Goal: Obtain resource: Download file/media

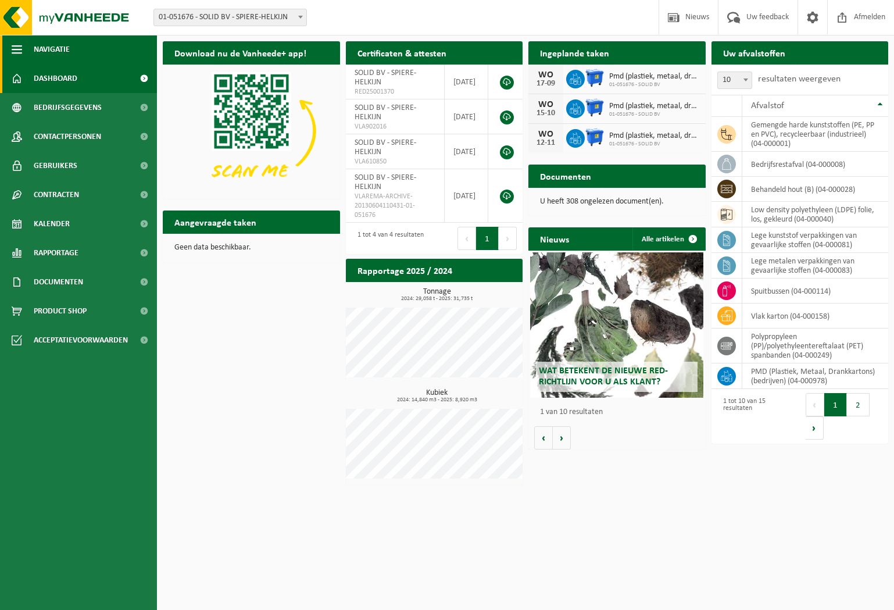
click at [54, 54] on span "Navigatie" at bounding box center [52, 49] width 36 height 29
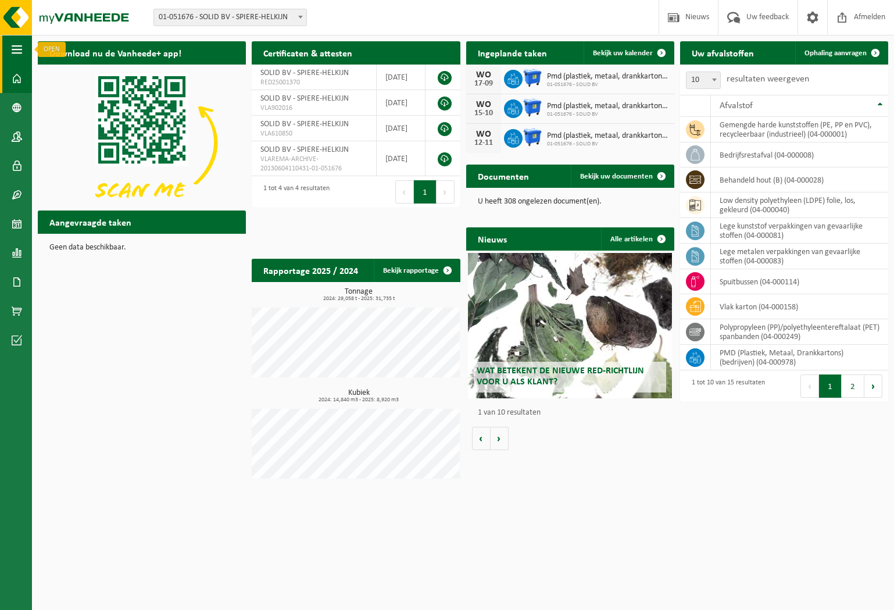
click at [21, 48] on span "button" at bounding box center [17, 49] width 10 height 29
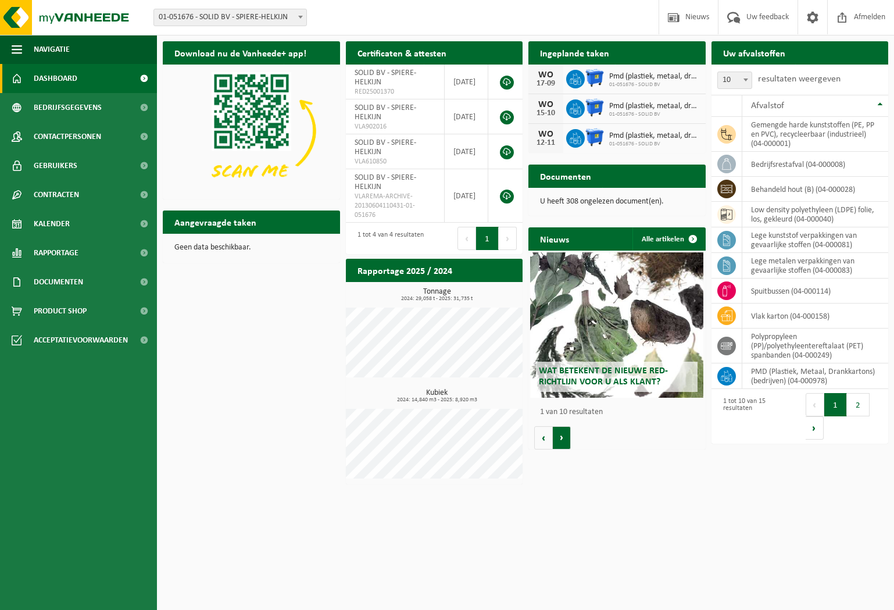
click at [562, 435] on button "Volgende" at bounding box center [562, 437] width 18 height 23
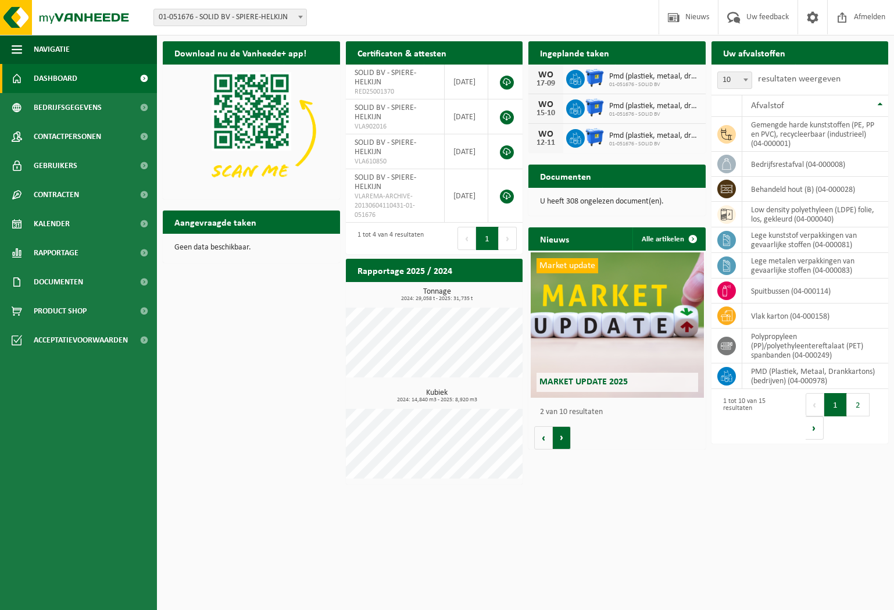
click at [562, 435] on button "Volgende" at bounding box center [562, 437] width 18 height 23
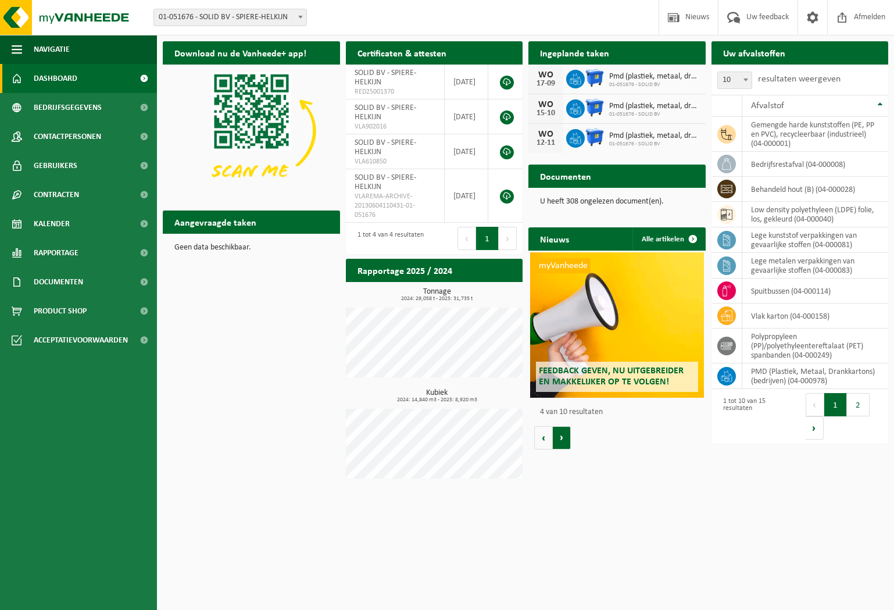
click at [562, 435] on button "Volgende" at bounding box center [562, 437] width 18 height 23
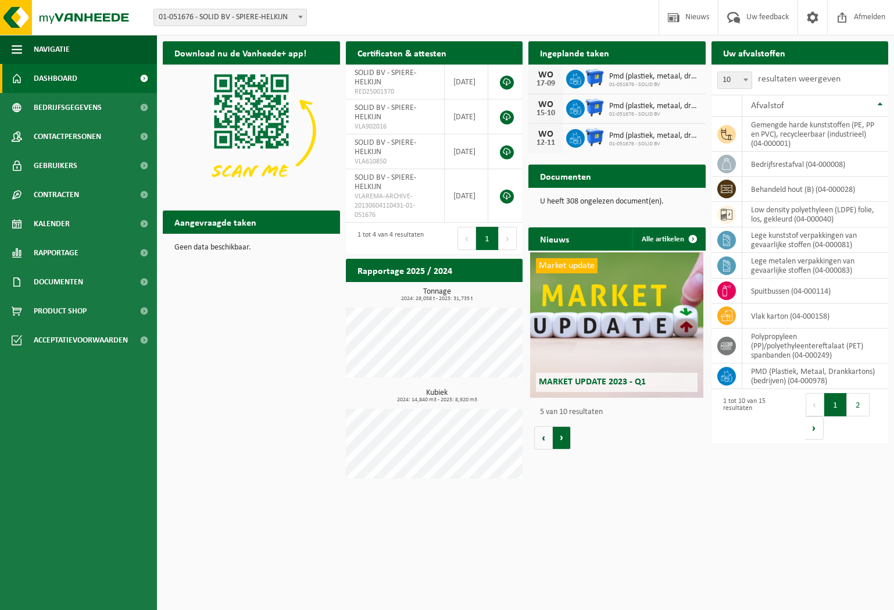
click at [562, 435] on button "Volgende" at bounding box center [562, 437] width 18 height 23
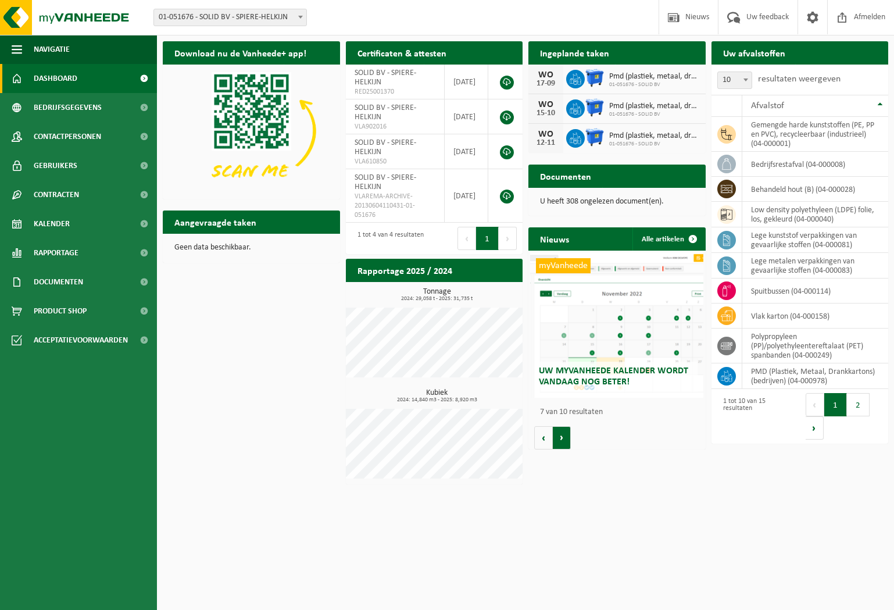
click at [562, 435] on button "Volgende" at bounding box center [562, 437] width 18 height 23
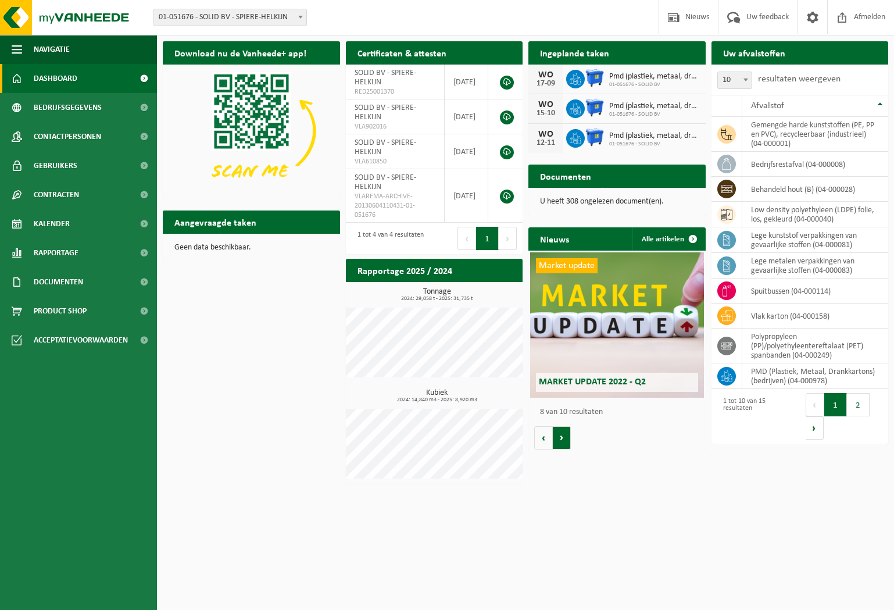
click at [562, 435] on button "Volgende" at bounding box center [562, 437] width 18 height 23
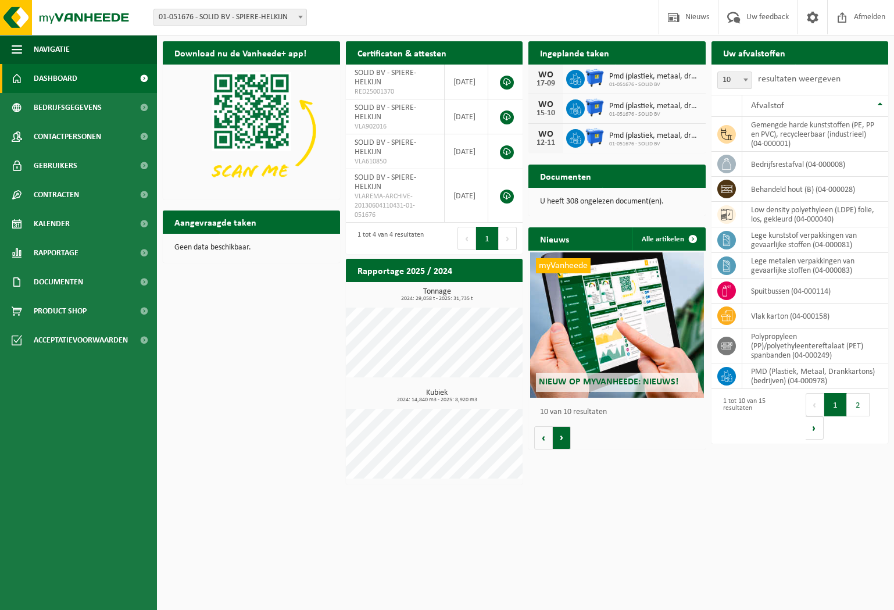
scroll to position [0, 1594]
click at [362, 73] on span "SOLID BV - SPIERE-HELKIJN" at bounding box center [386, 78] width 62 height 18
click at [60, 265] on span "Rapportage" at bounding box center [56, 252] width 45 height 29
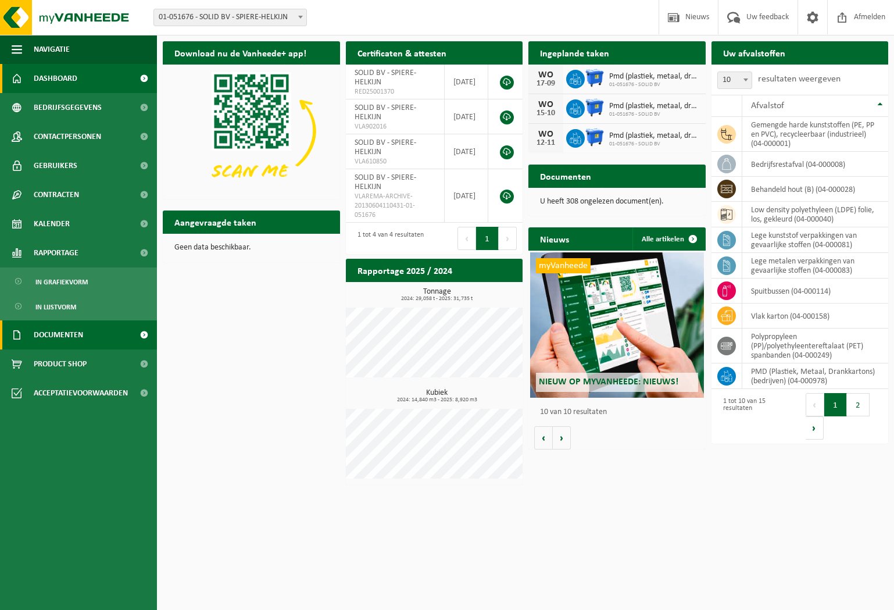
click at [65, 333] on span "Documenten" at bounding box center [58, 334] width 49 height 29
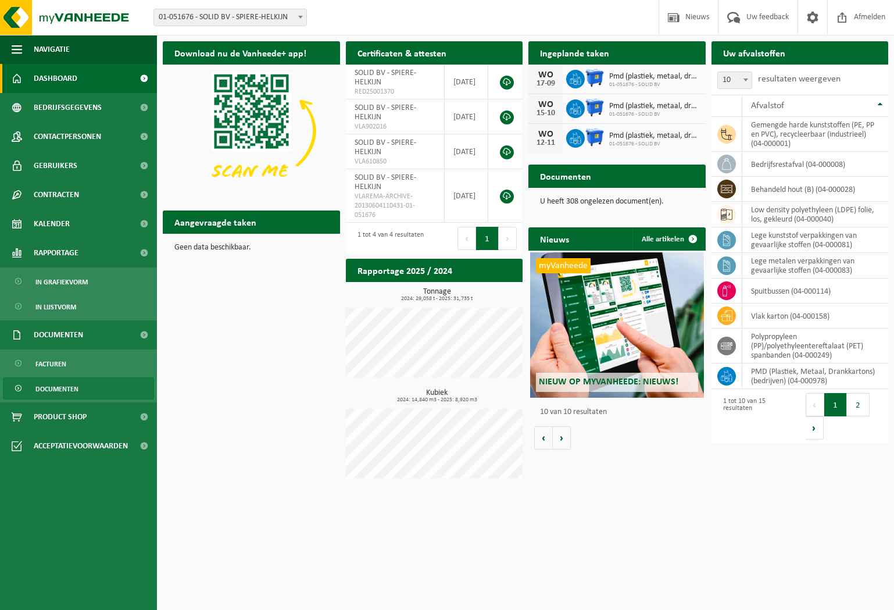
click at [66, 388] on span "Documenten" at bounding box center [56, 389] width 43 height 22
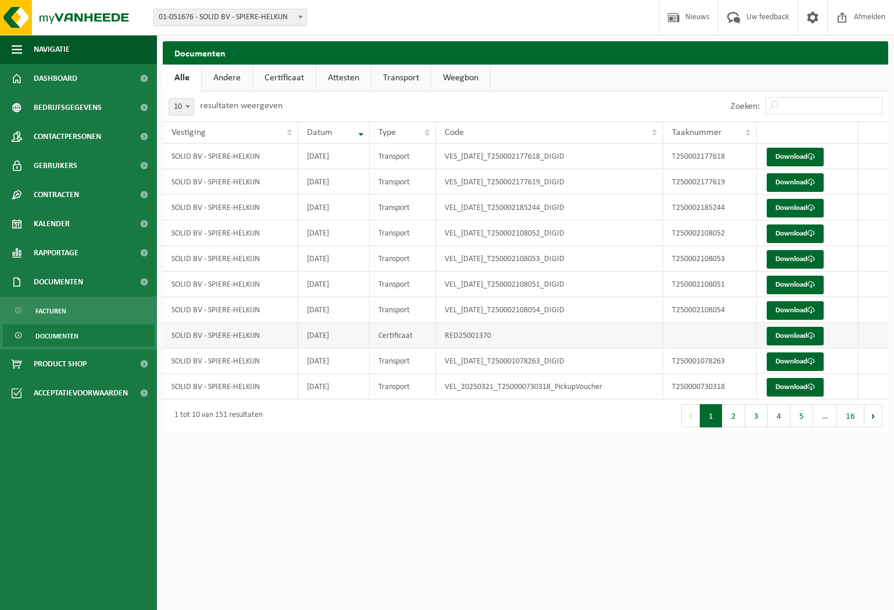
click at [404, 333] on td "Certificaat" at bounding box center [403, 336] width 66 height 26
click at [51, 75] on span "Dashboard" at bounding box center [56, 78] width 44 height 29
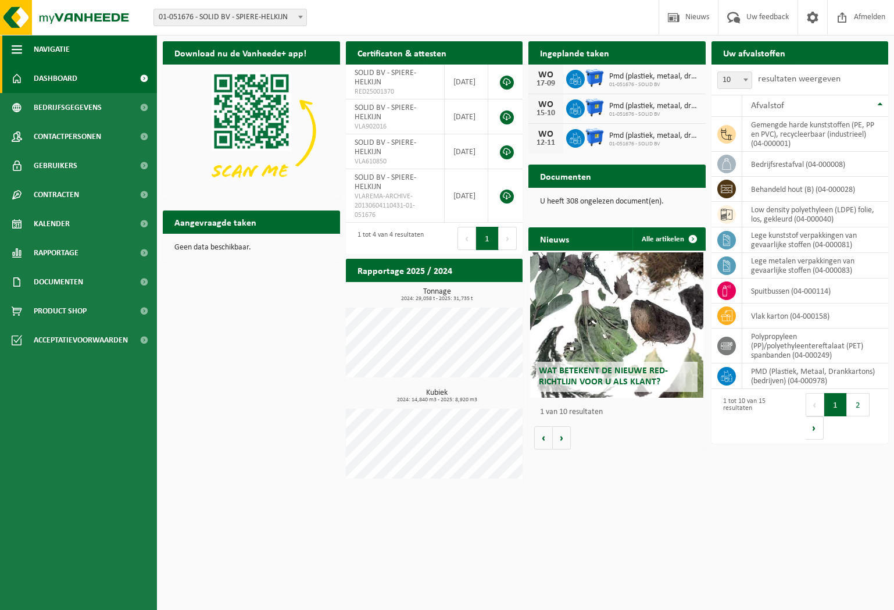
click at [52, 52] on span "Navigatie" at bounding box center [52, 49] width 36 height 29
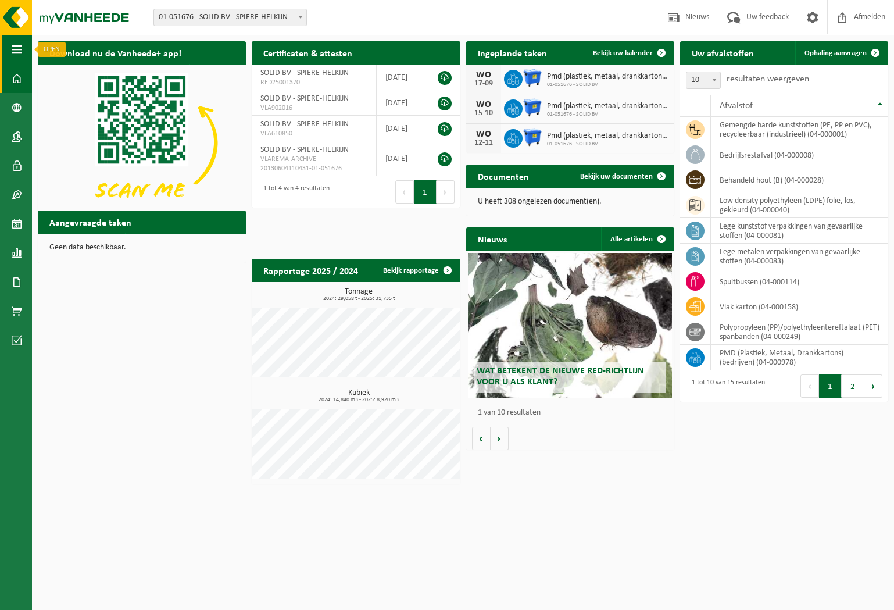
click at [26, 51] on button "Navigatie" at bounding box center [16, 49] width 32 height 29
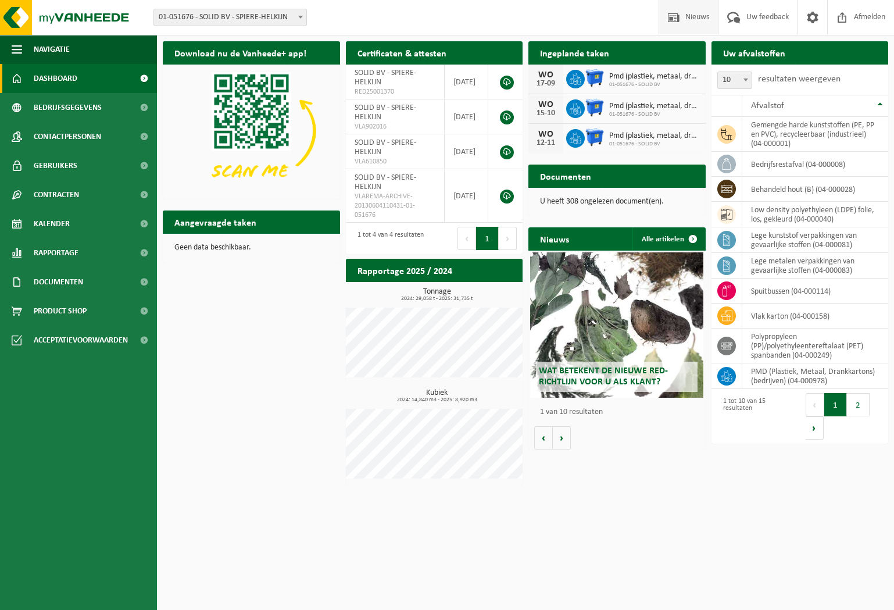
click at [674, 14] on span at bounding box center [673, 17] width 17 height 34
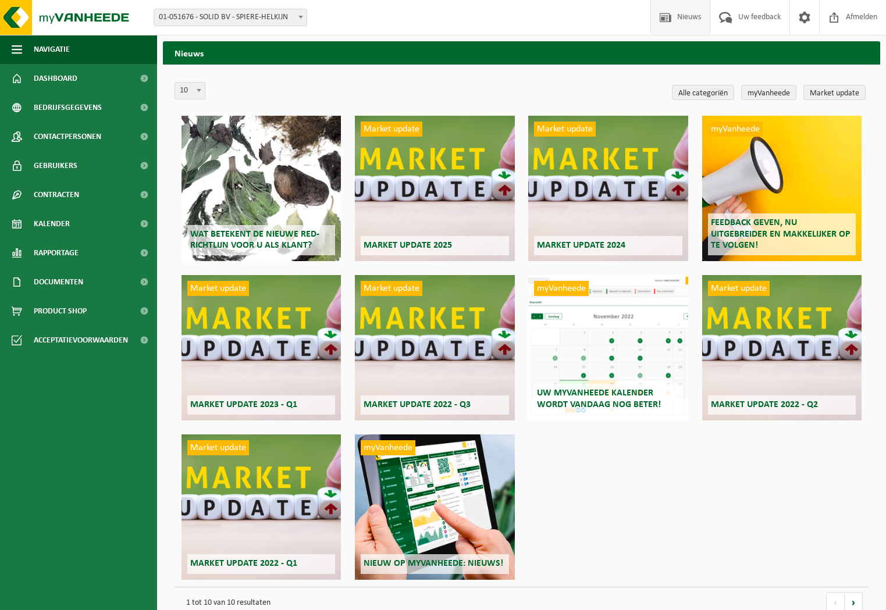
click at [674, 14] on span "Nieuws" at bounding box center [689, 17] width 30 height 34
click at [789, 17] on link at bounding box center [804, 17] width 30 height 34
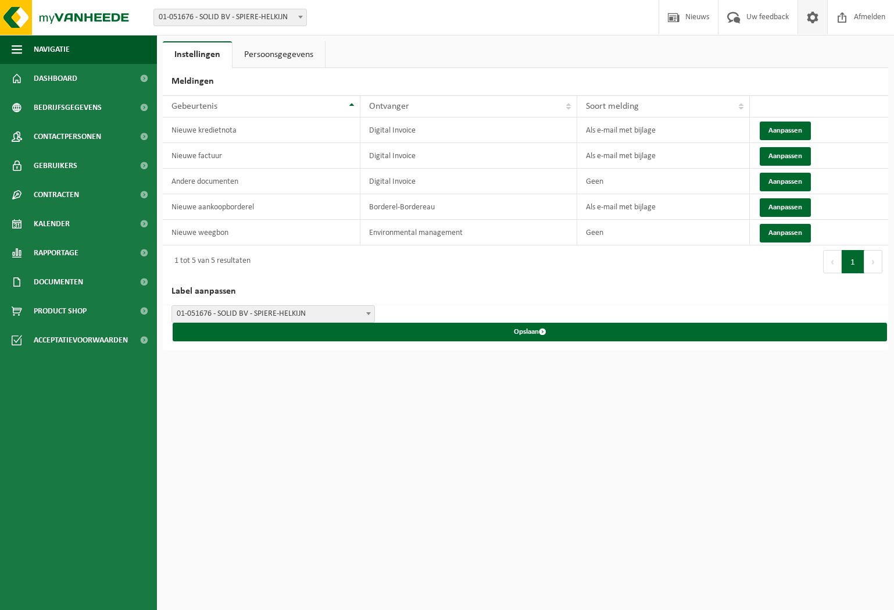
click at [810, 19] on span at bounding box center [812, 17] width 17 height 34
click at [288, 56] on link "Persoonsgegevens" at bounding box center [279, 54] width 92 height 27
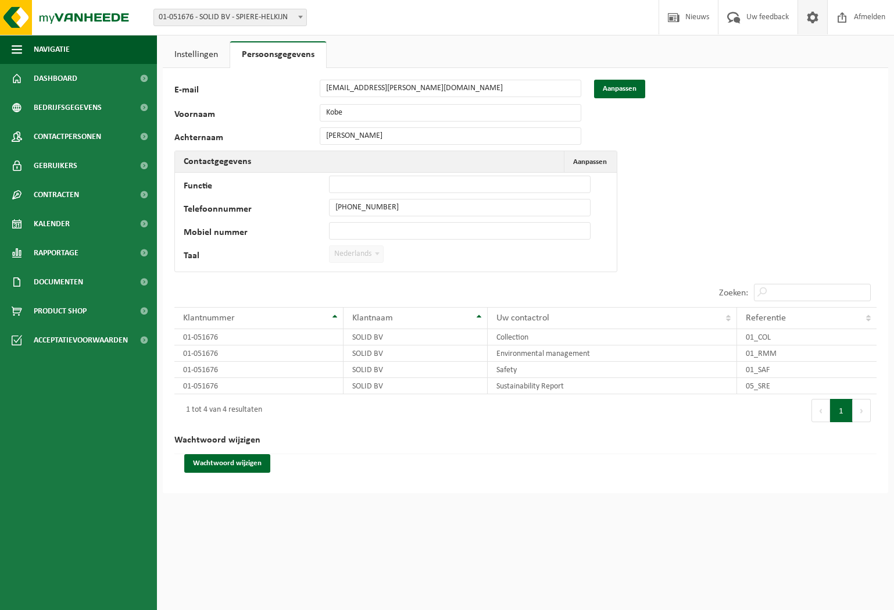
click at [201, 54] on link "Instellingen" at bounding box center [196, 54] width 67 height 27
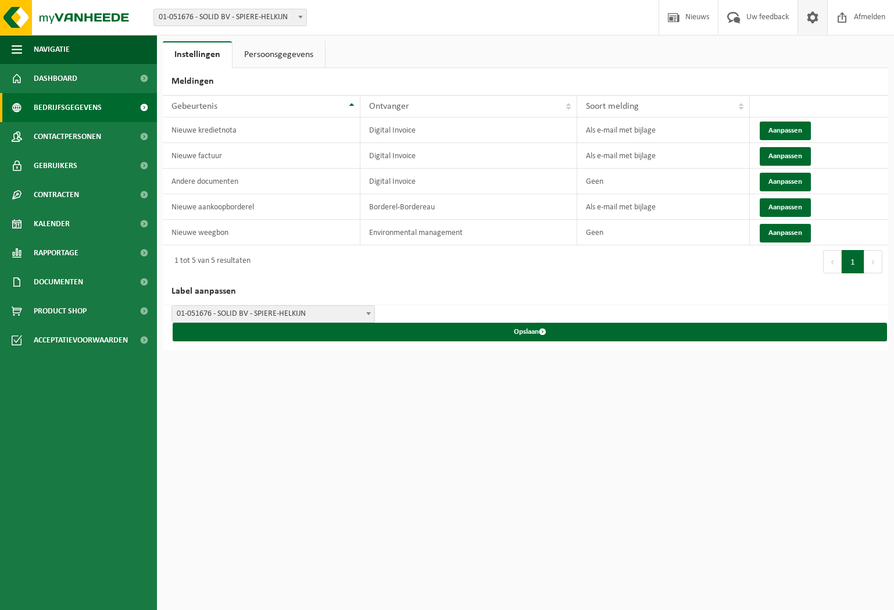
click at [84, 110] on span "Bedrijfsgegevens" at bounding box center [68, 107] width 68 height 29
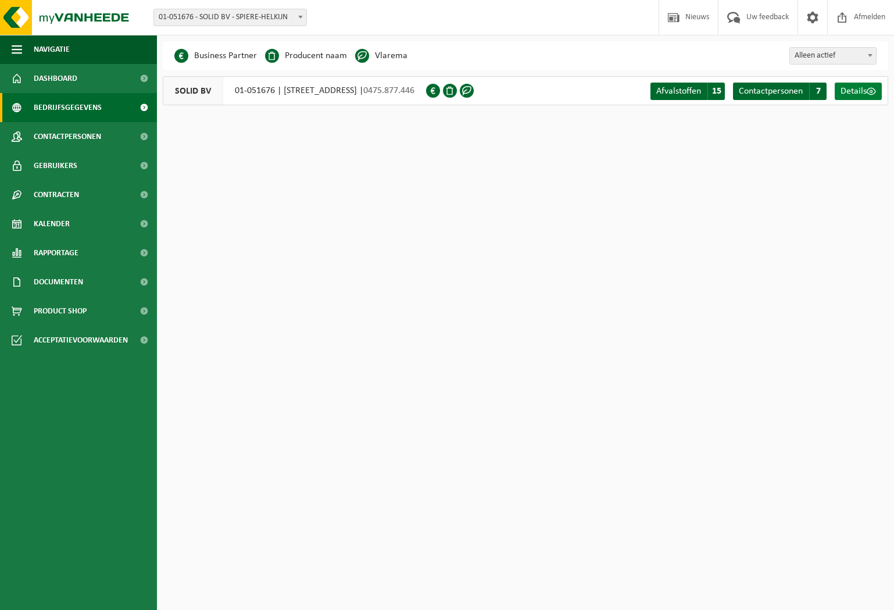
click at [851, 90] on span "Details" at bounding box center [854, 91] width 26 height 9
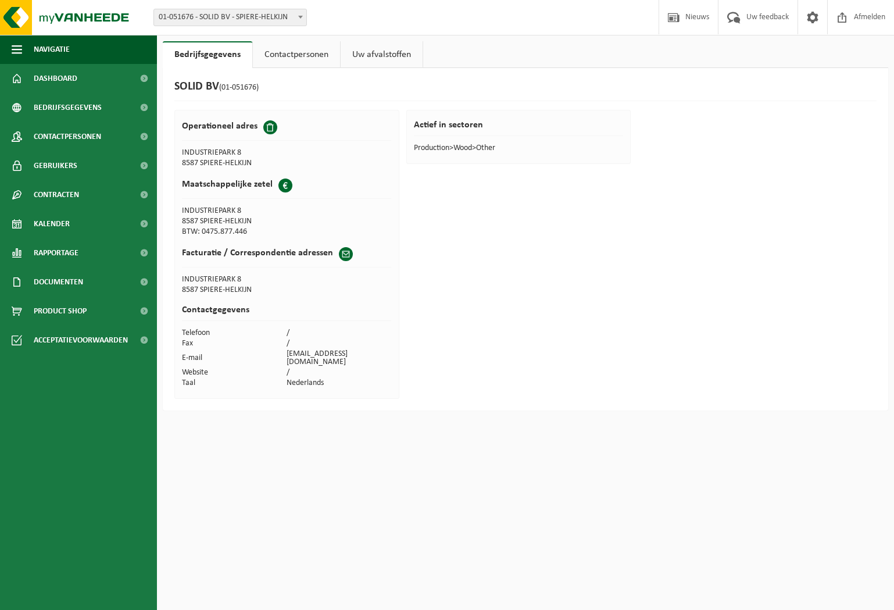
click at [302, 53] on link "Contactpersonen" at bounding box center [296, 54] width 87 height 27
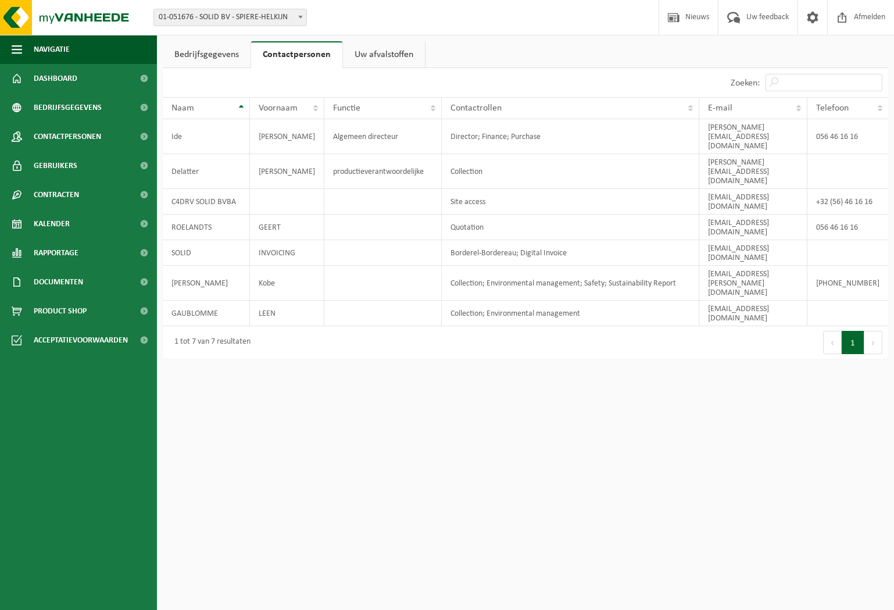
click at [380, 55] on link "Uw afvalstoffen" at bounding box center [384, 54] width 82 height 27
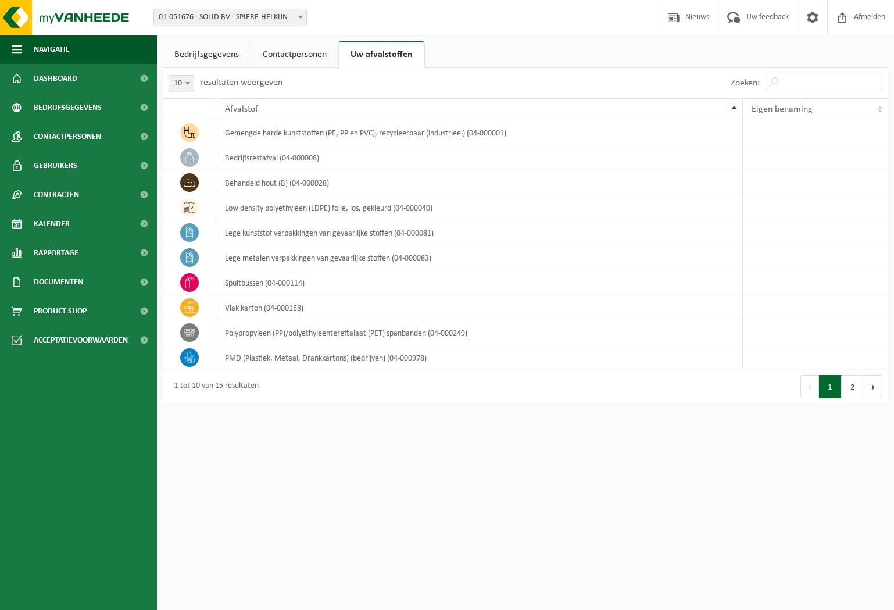
click at [290, 52] on link "Contactpersonen" at bounding box center [294, 54] width 87 height 27
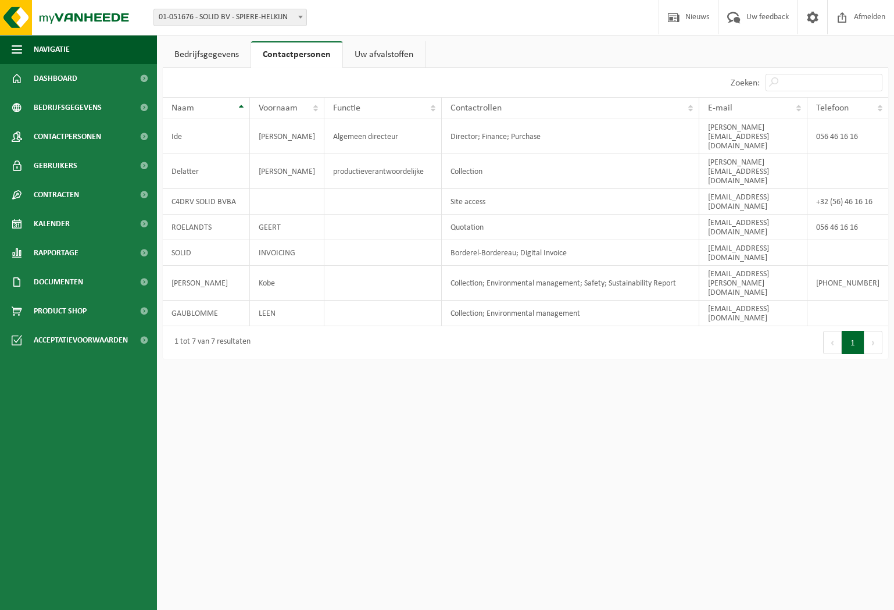
click at [372, 54] on link "Uw afvalstoffen" at bounding box center [384, 54] width 82 height 27
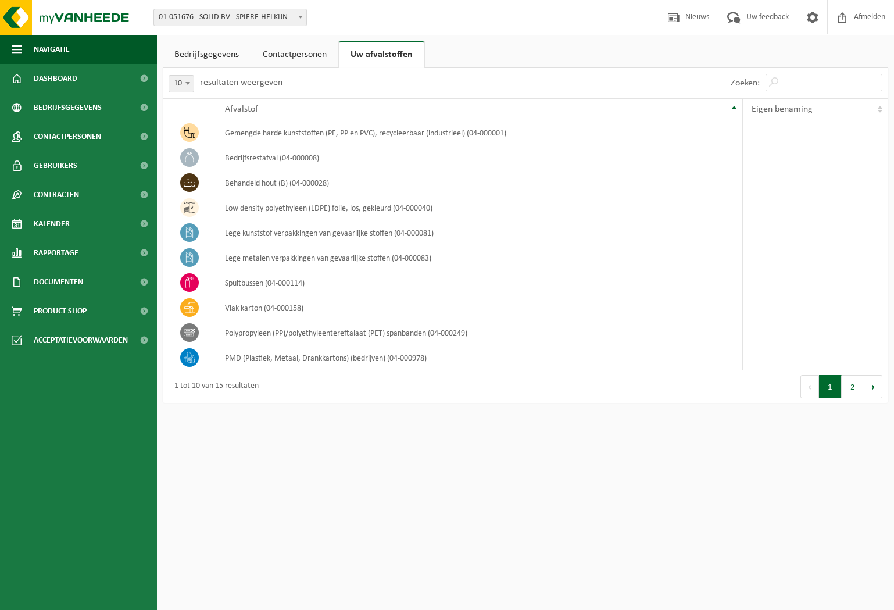
click at [202, 48] on link "Bedrijfsgegevens" at bounding box center [207, 54] width 88 height 27
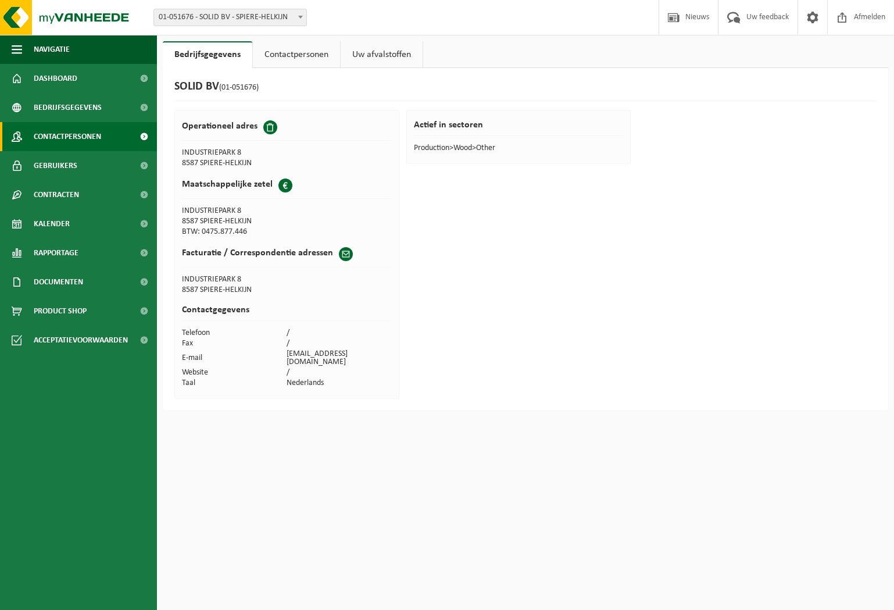
click at [79, 140] on span "Contactpersonen" at bounding box center [67, 136] width 67 height 29
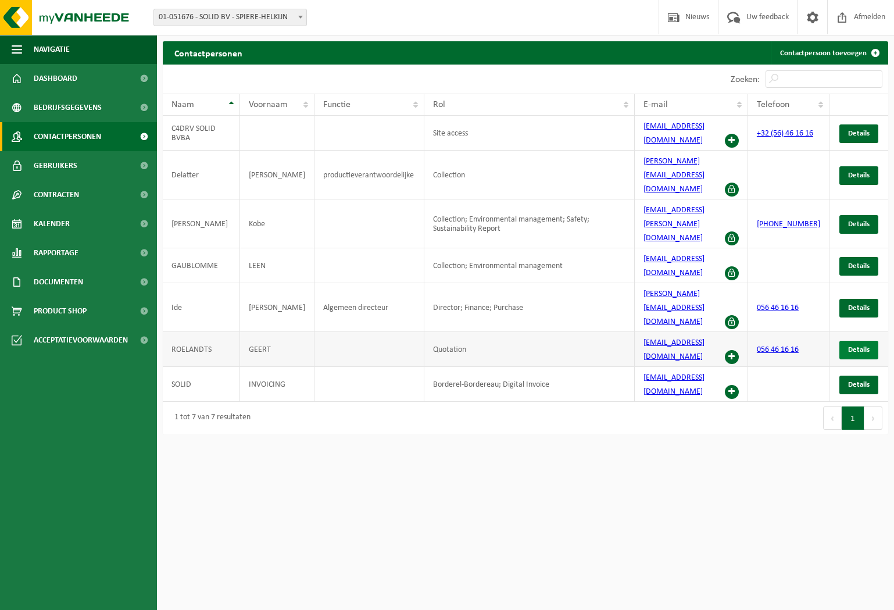
click at [852, 346] on span "Details" at bounding box center [860, 350] width 22 height 8
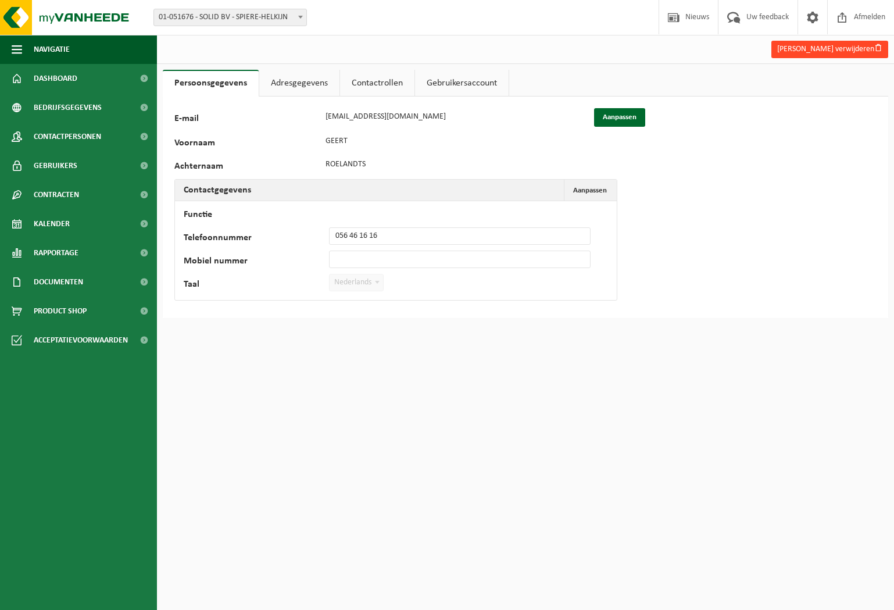
click at [839, 49] on button "Geert Roelandts verwijderen" at bounding box center [830, 49] width 117 height 17
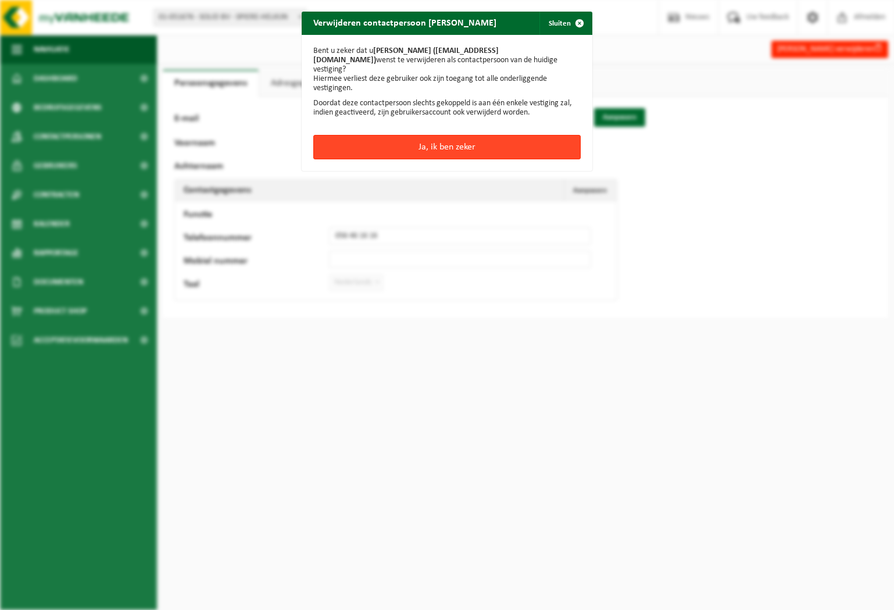
click at [419, 138] on button "Ja, ik ben zeker" at bounding box center [447, 147] width 268 height 24
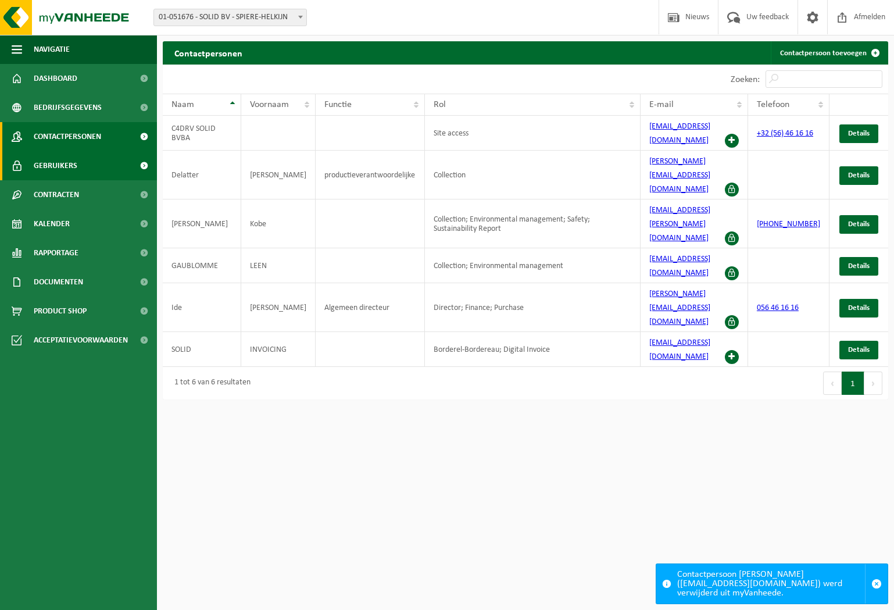
click at [55, 164] on span "Gebruikers" at bounding box center [56, 165] width 44 height 29
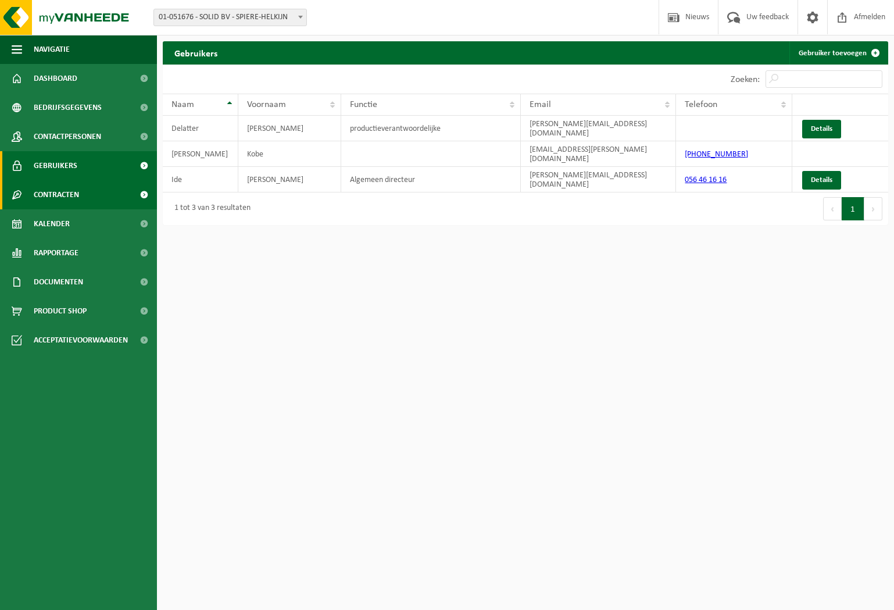
click at [46, 198] on span "Contracten" at bounding box center [56, 194] width 45 height 29
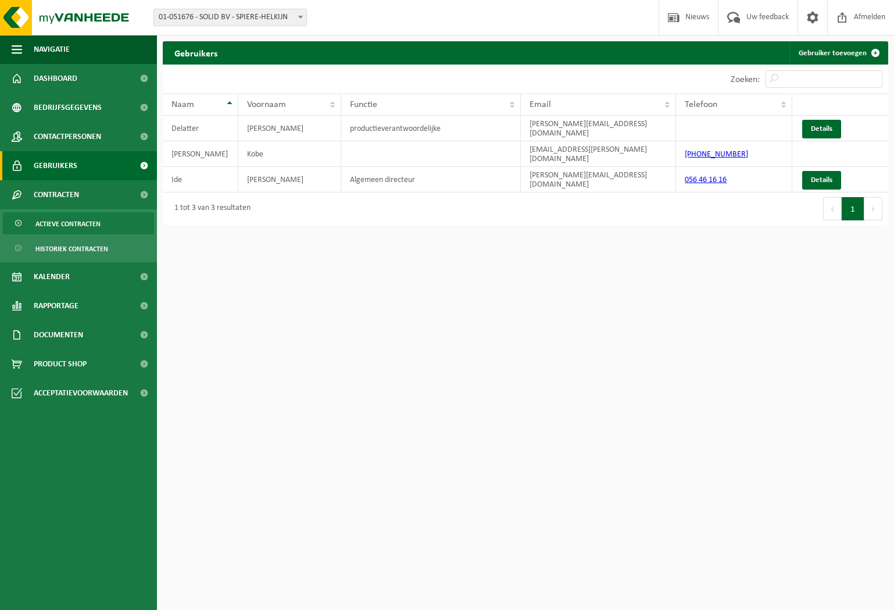
click at [61, 218] on span "Actieve contracten" at bounding box center [67, 224] width 65 height 22
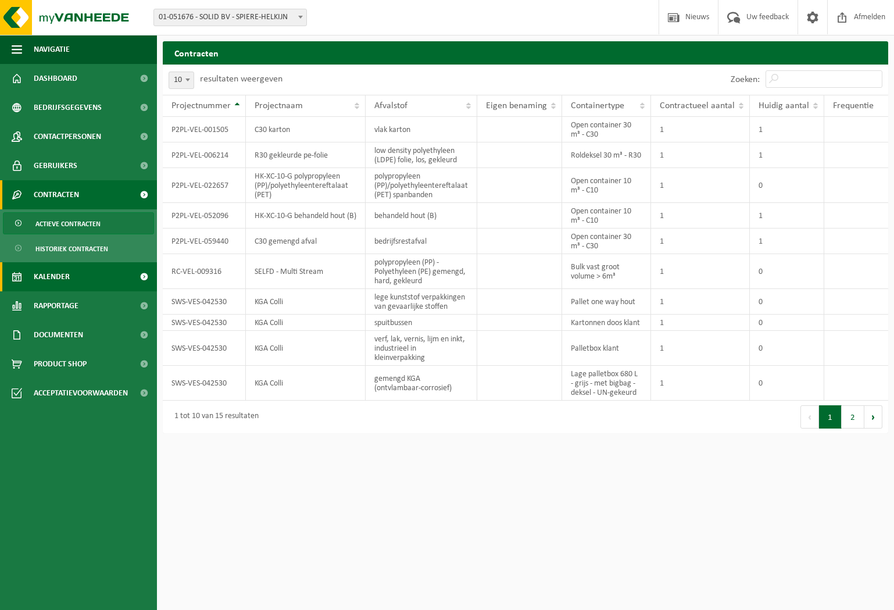
click at [49, 274] on span "Kalender" at bounding box center [52, 276] width 36 height 29
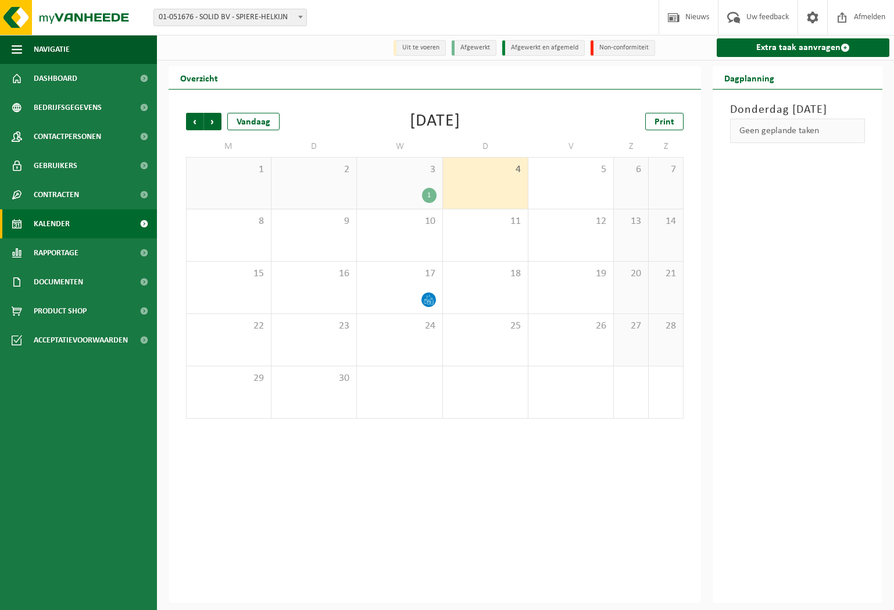
click at [403, 185] on div "3 1" at bounding box center [399, 183] width 85 height 51
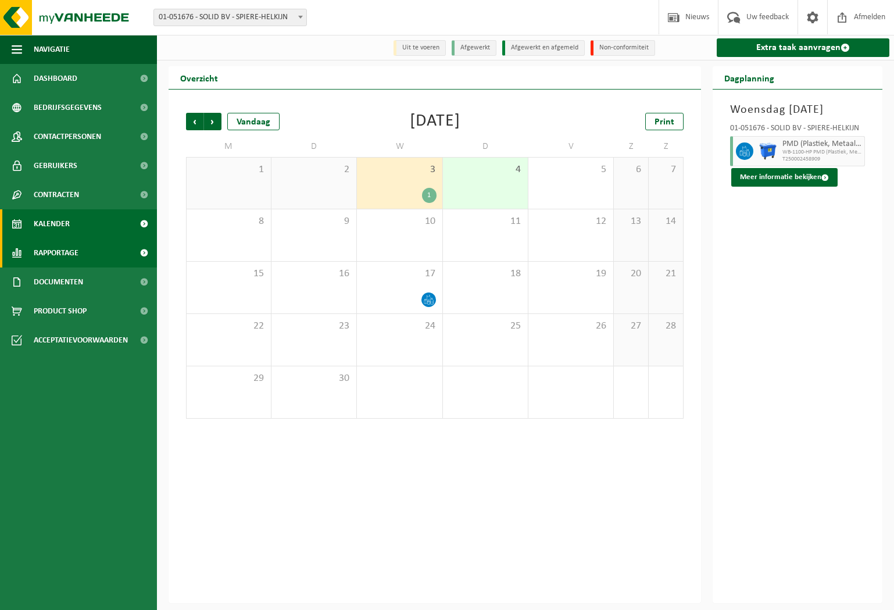
click at [90, 251] on link "Rapportage" at bounding box center [78, 252] width 157 height 29
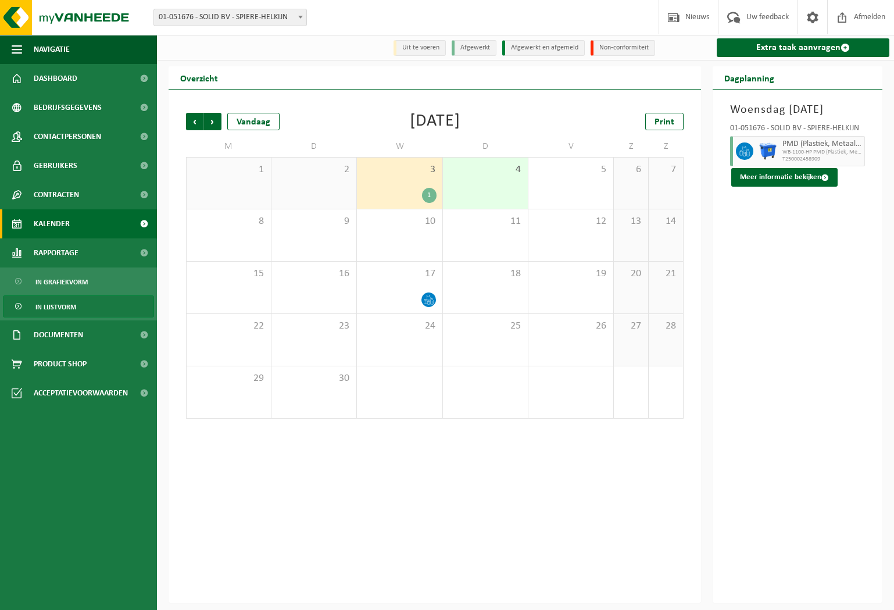
click at [73, 312] on span "In lijstvorm" at bounding box center [55, 307] width 41 height 22
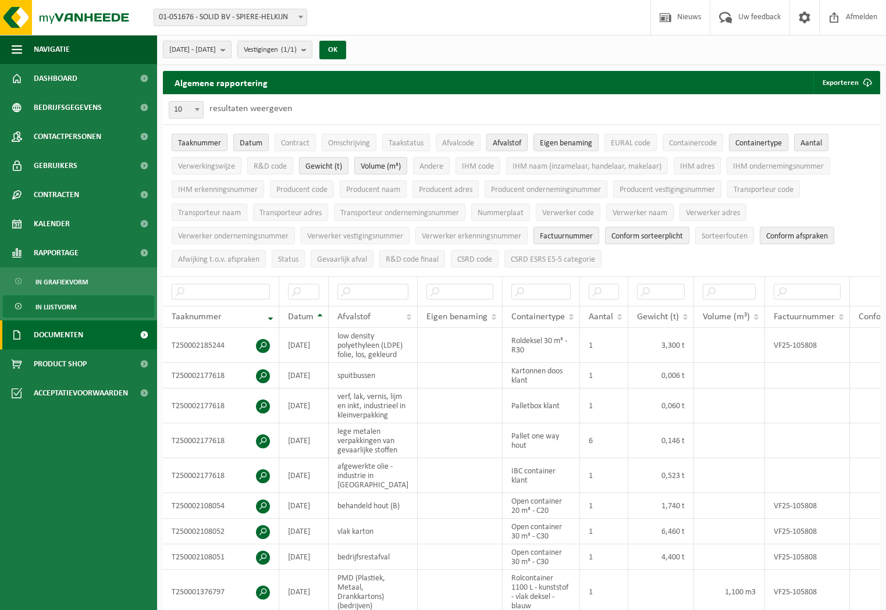
click at [78, 333] on span "Documenten" at bounding box center [58, 334] width 49 height 29
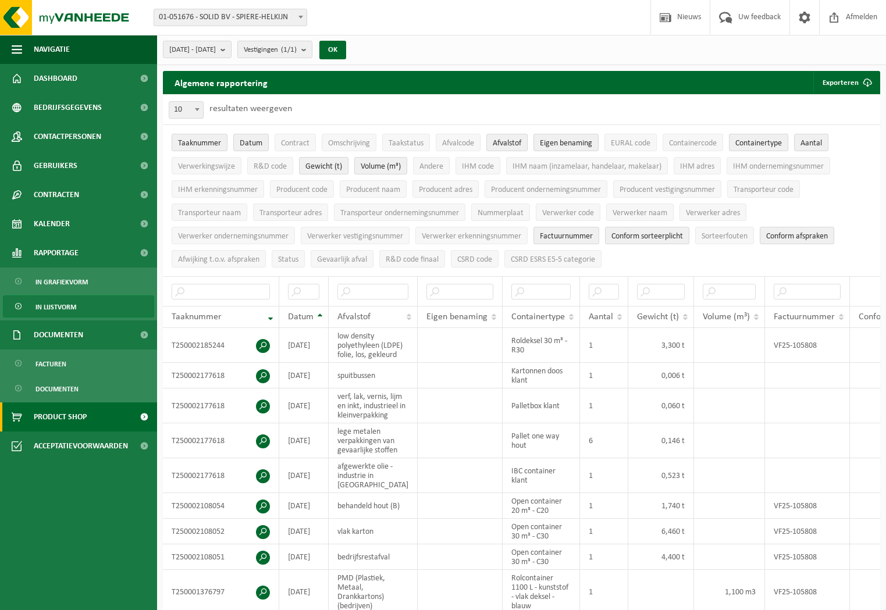
click at [60, 422] on span "Product Shop" at bounding box center [60, 416] width 53 height 29
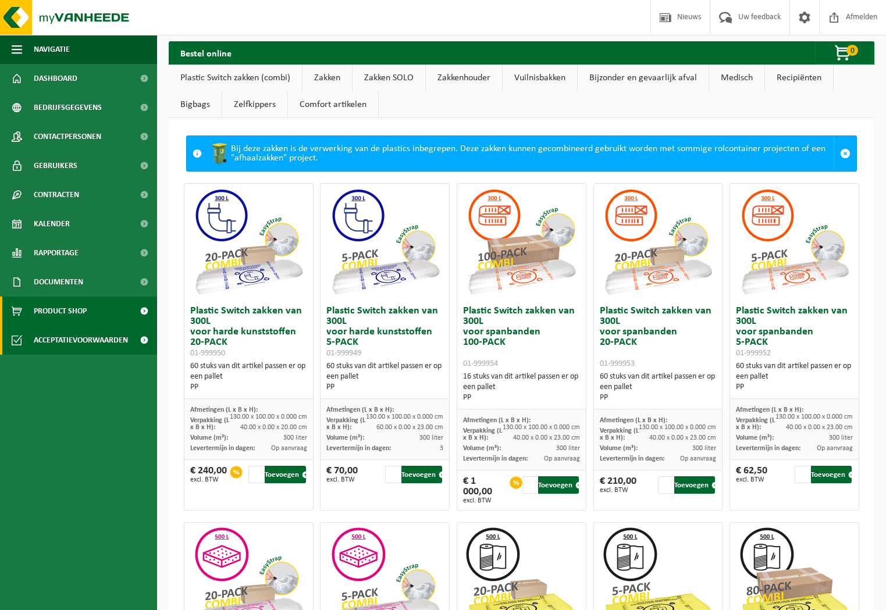
click at [74, 333] on span "Acceptatievoorwaarden" at bounding box center [81, 340] width 94 height 29
click at [55, 19] on img at bounding box center [70, 17] width 140 height 35
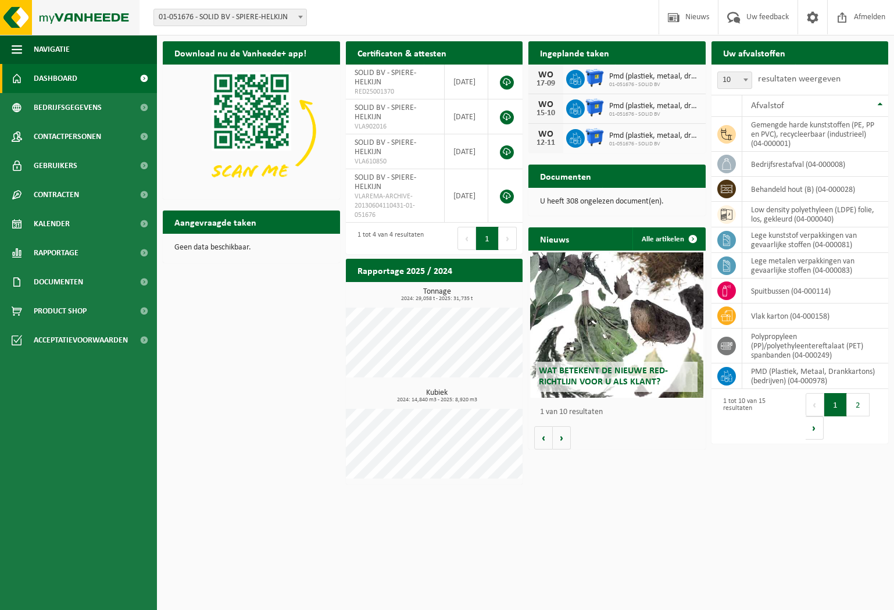
click at [84, 19] on img at bounding box center [70, 17] width 140 height 35
click at [54, 287] on span "Documenten" at bounding box center [58, 282] width 49 height 29
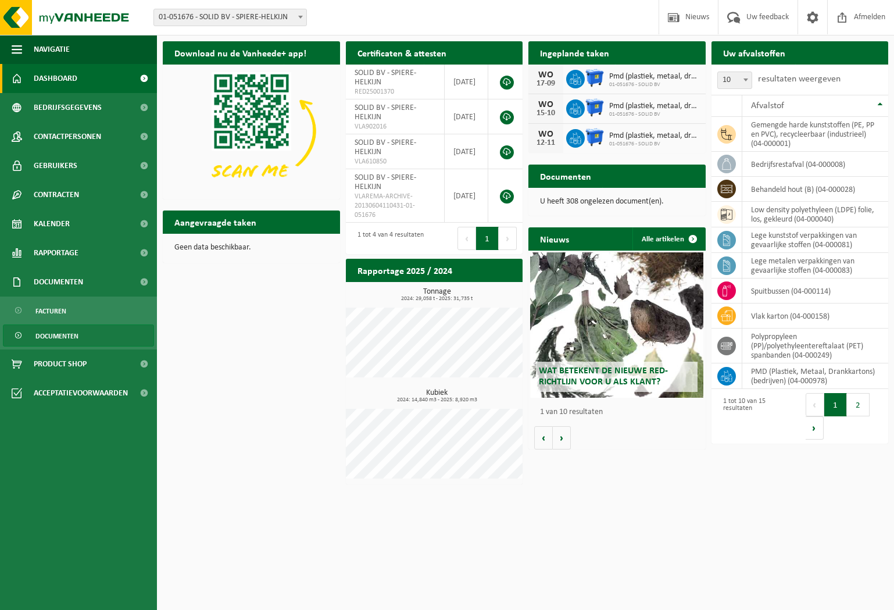
click at [55, 333] on span "Documenten" at bounding box center [56, 336] width 43 height 22
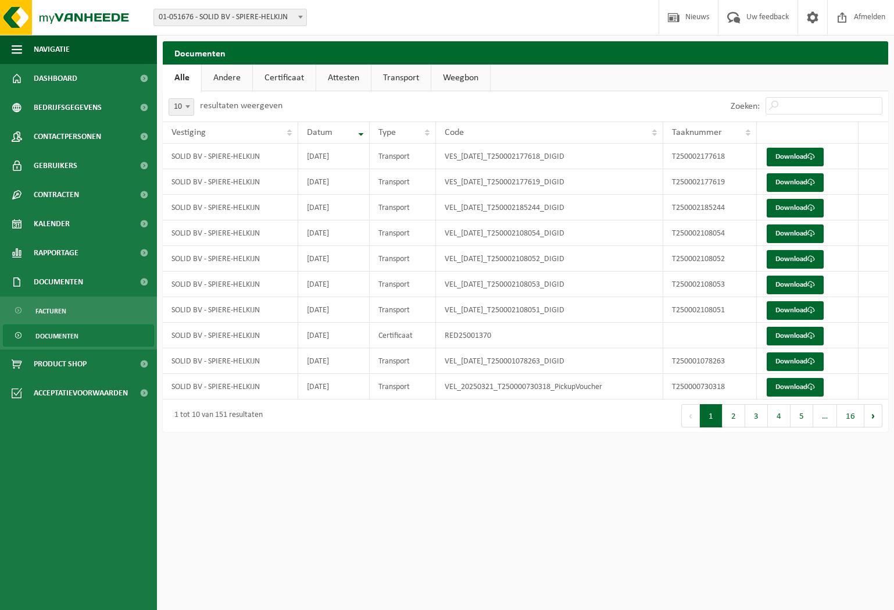
click at [294, 80] on link "Certificaat" at bounding box center [284, 78] width 63 height 27
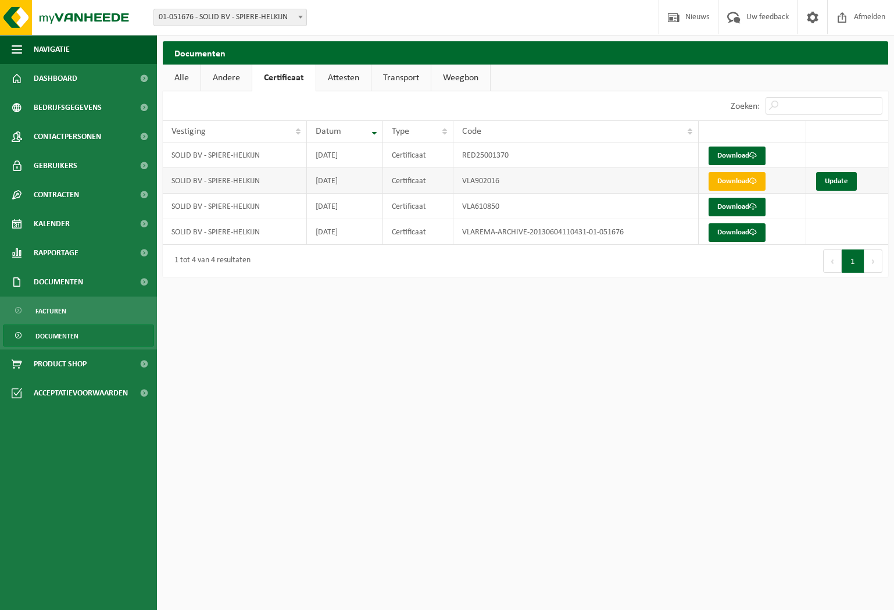
click at [739, 182] on link "Download" at bounding box center [737, 181] width 57 height 19
click at [746, 160] on link "Download" at bounding box center [737, 156] width 57 height 19
click at [825, 181] on link "Update" at bounding box center [837, 181] width 41 height 19
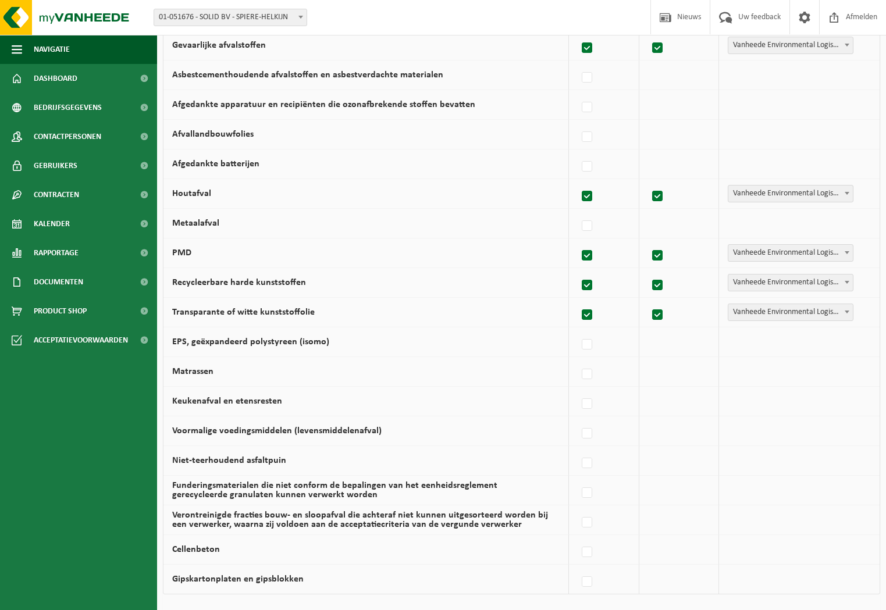
scroll to position [612, 0]
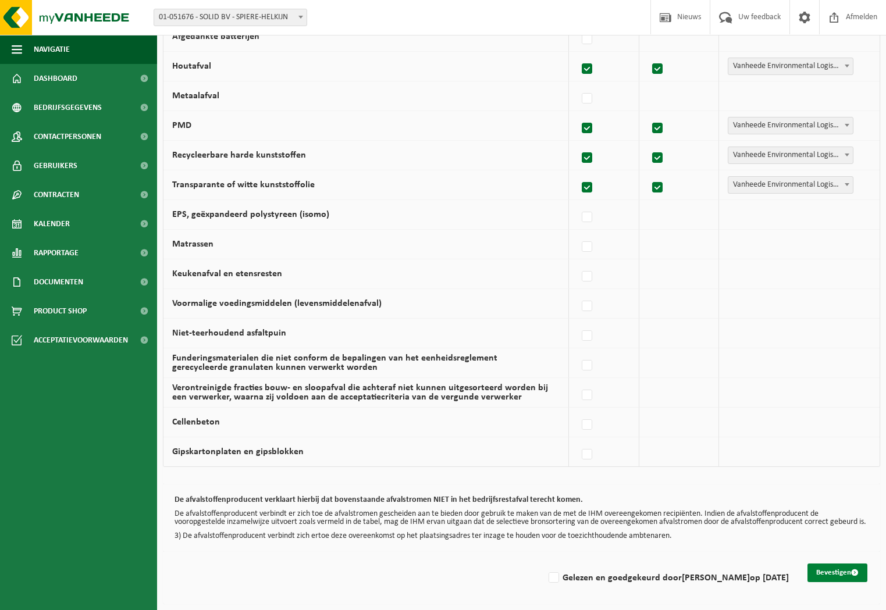
click at [828, 573] on button "Bevestigen" at bounding box center [837, 573] width 60 height 19
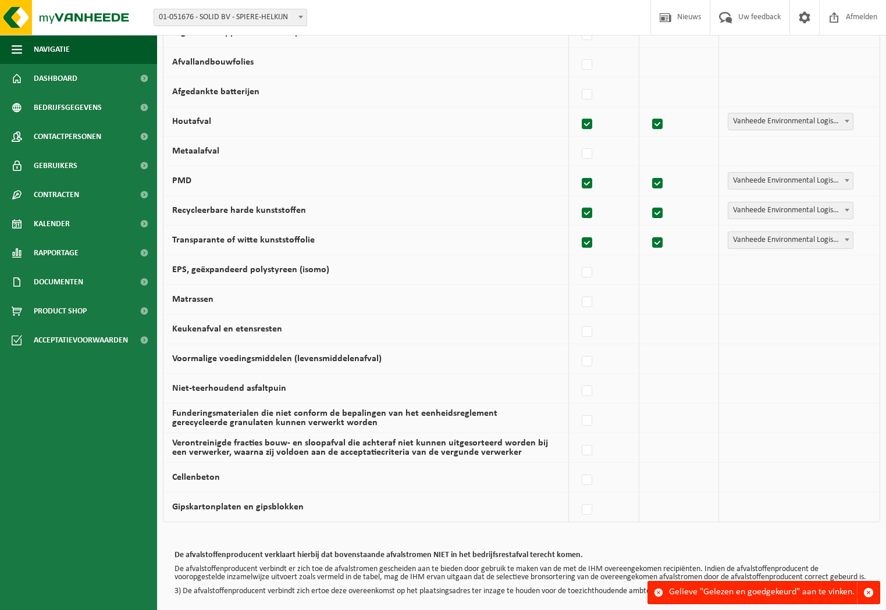
scroll to position [612, 0]
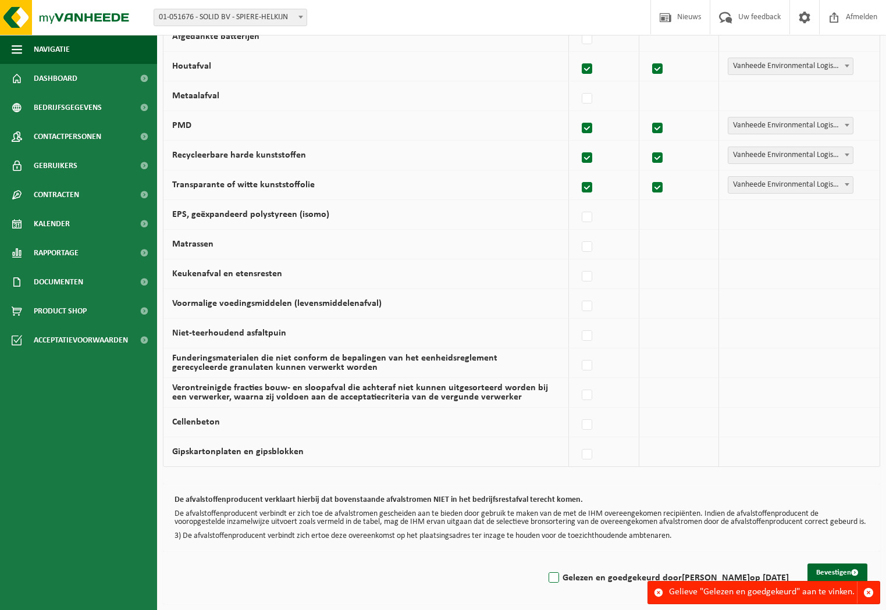
click at [564, 578] on label "Gelezen en goedgekeurd door Kobe Demey op 04/09/25" at bounding box center [667, 577] width 243 height 17
click at [544, 564] on input "Gelezen en goedgekeurd door Kobe Demey op 04/09/25" at bounding box center [544, 563] width 1 height 1
checkbox input "true"
click at [843, 568] on button "Bevestigen" at bounding box center [837, 573] width 60 height 19
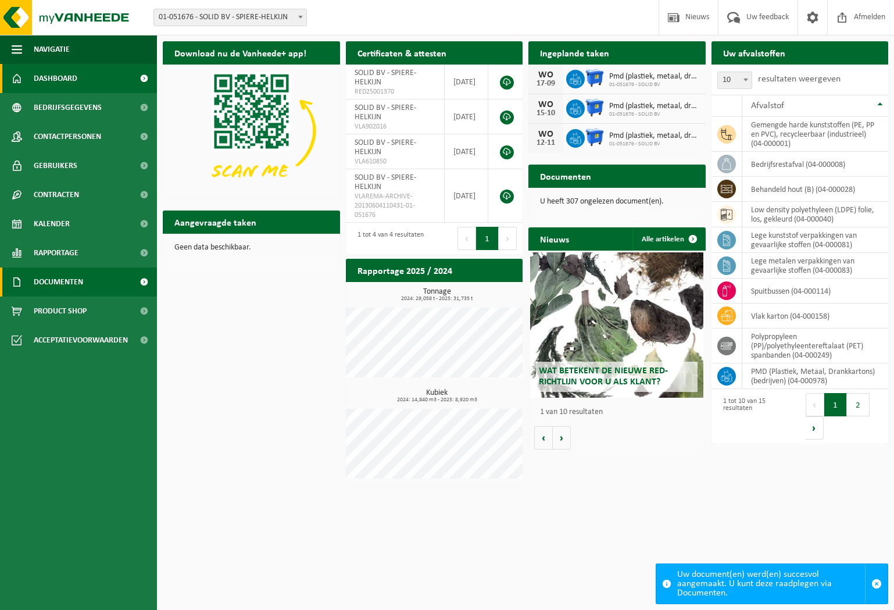
click at [38, 277] on span "Documenten" at bounding box center [58, 282] width 49 height 29
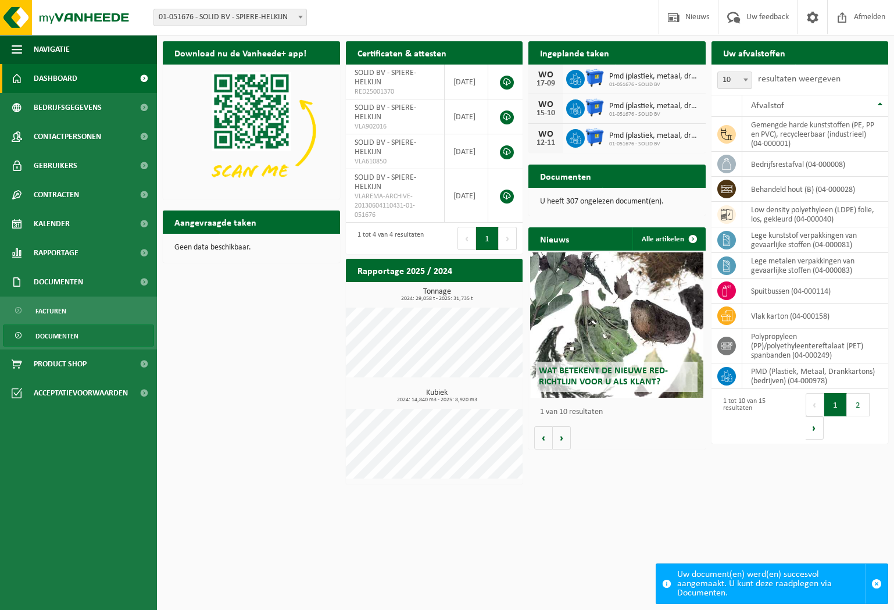
click at [65, 330] on span "Documenten" at bounding box center [56, 336] width 43 height 22
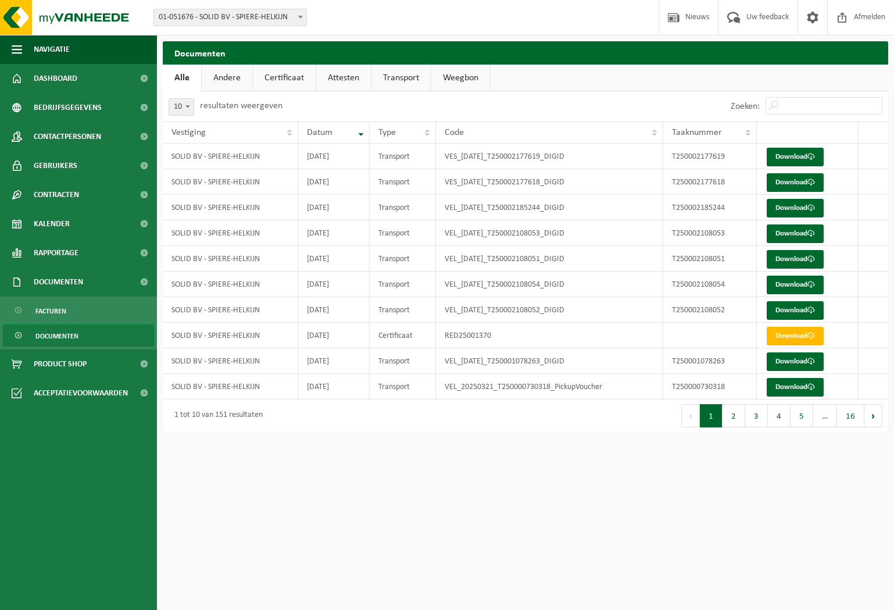
click at [288, 81] on link "Certificaat" at bounding box center [284, 78] width 63 height 27
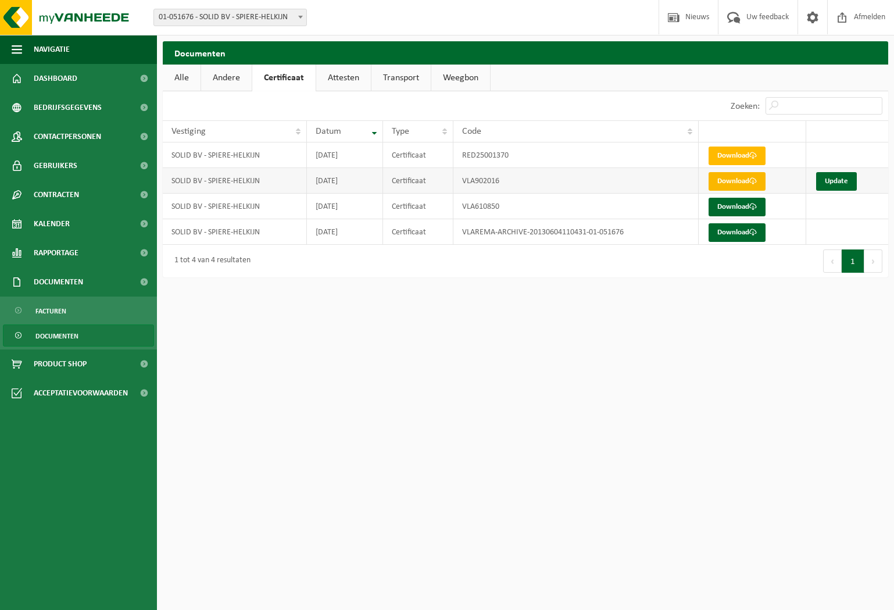
click at [739, 181] on link "Download" at bounding box center [737, 181] width 57 height 19
click at [839, 179] on link "Update" at bounding box center [837, 181] width 41 height 19
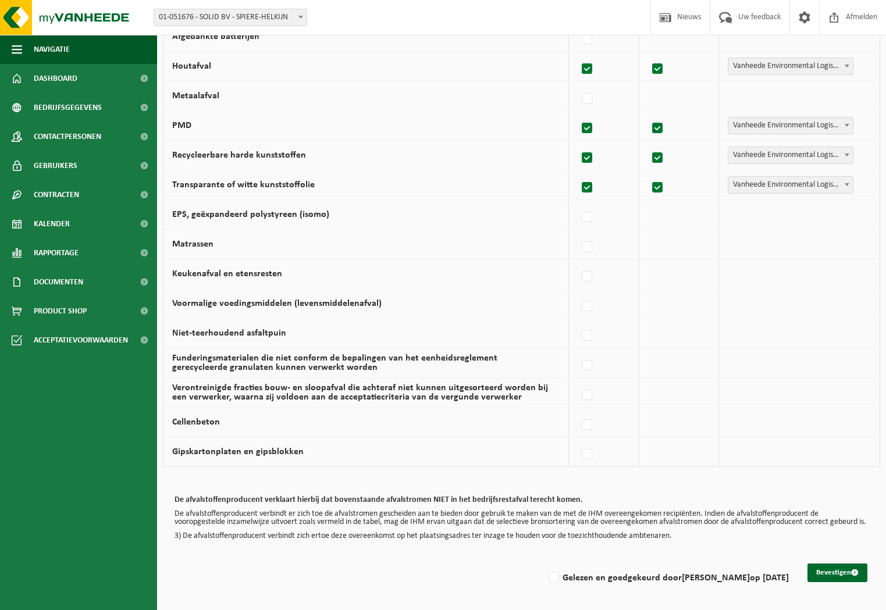
scroll to position [612, 0]
click at [80, 286] on span "Documenten" at bounding box center [58, 282] width 49 height 29
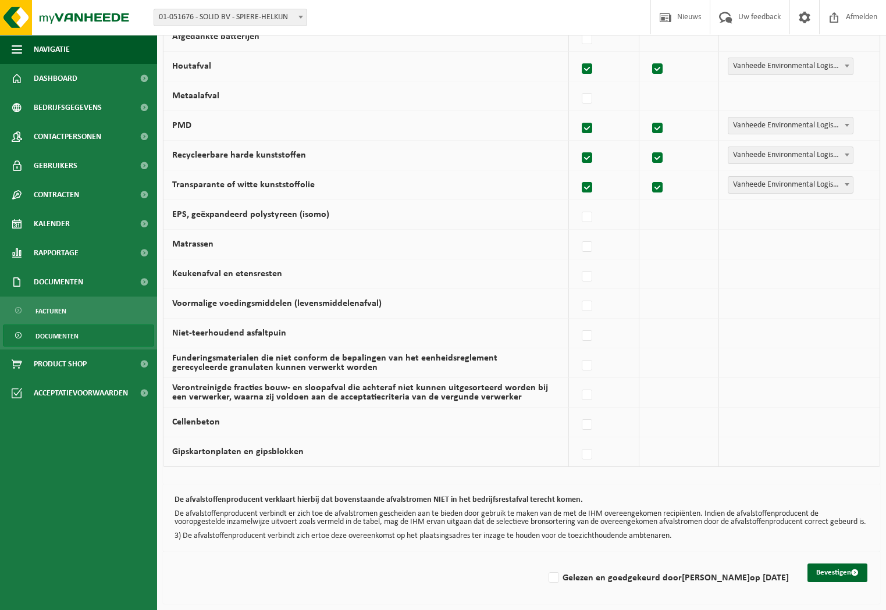
click at [90, 341] on link "Documenten" at bounding box center [78, 336] width 151 height 22
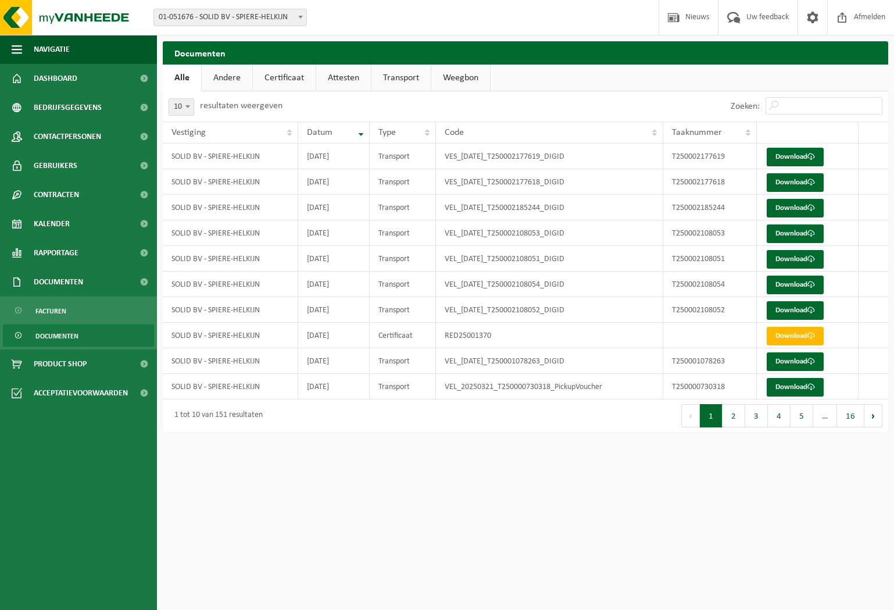
click at [297, 77] on link "Certificaat" at bounding box center [284, 78] width 63 height 27
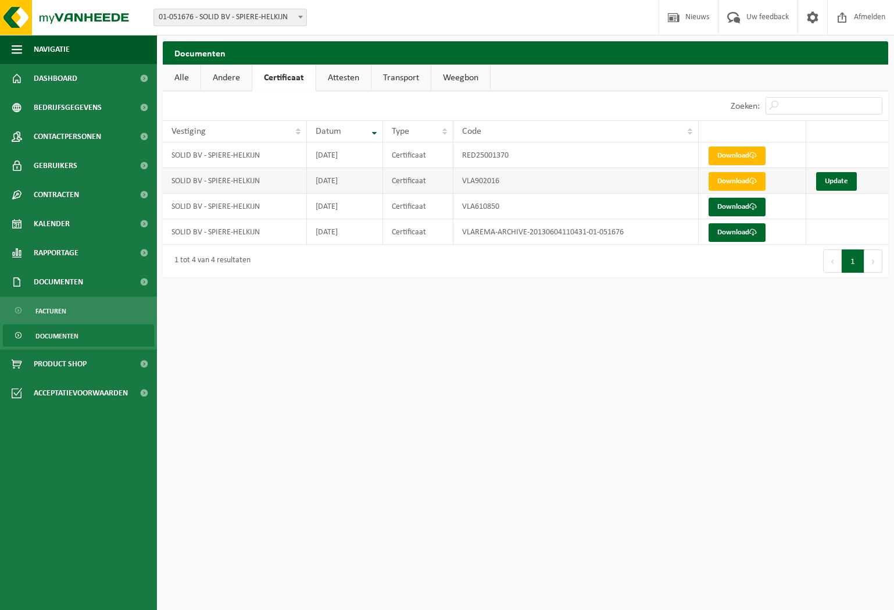
click at [630, 180] on td "VLA902016" at bounding box center [576, 181] width 245 height 26
